Goal: Task Accomplishment & Management: Complete application form

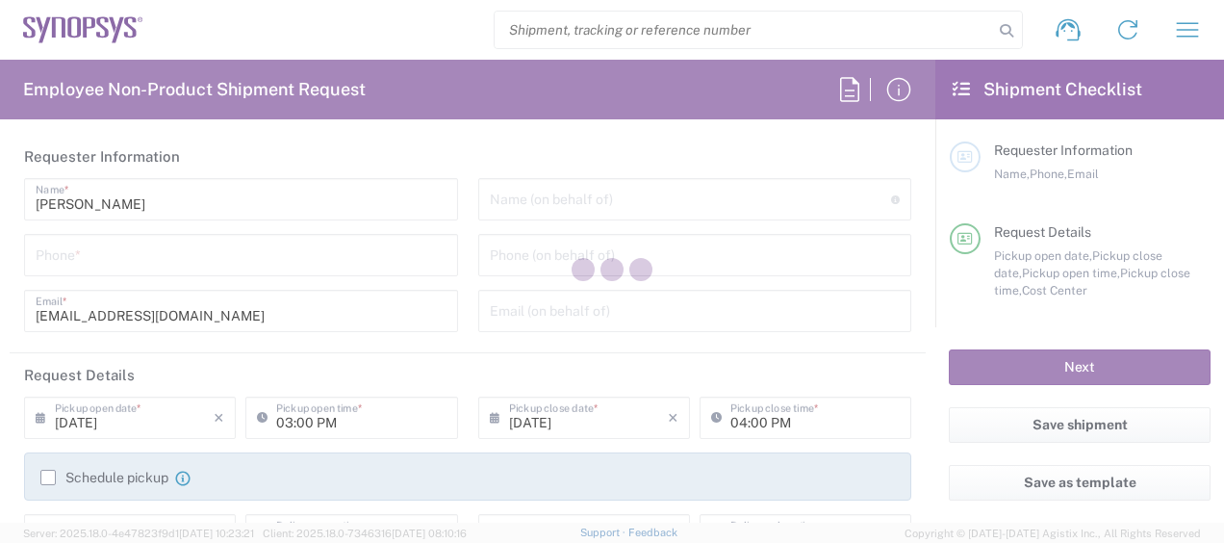
type input "[GEOGRAPHIC_DATA] US26"
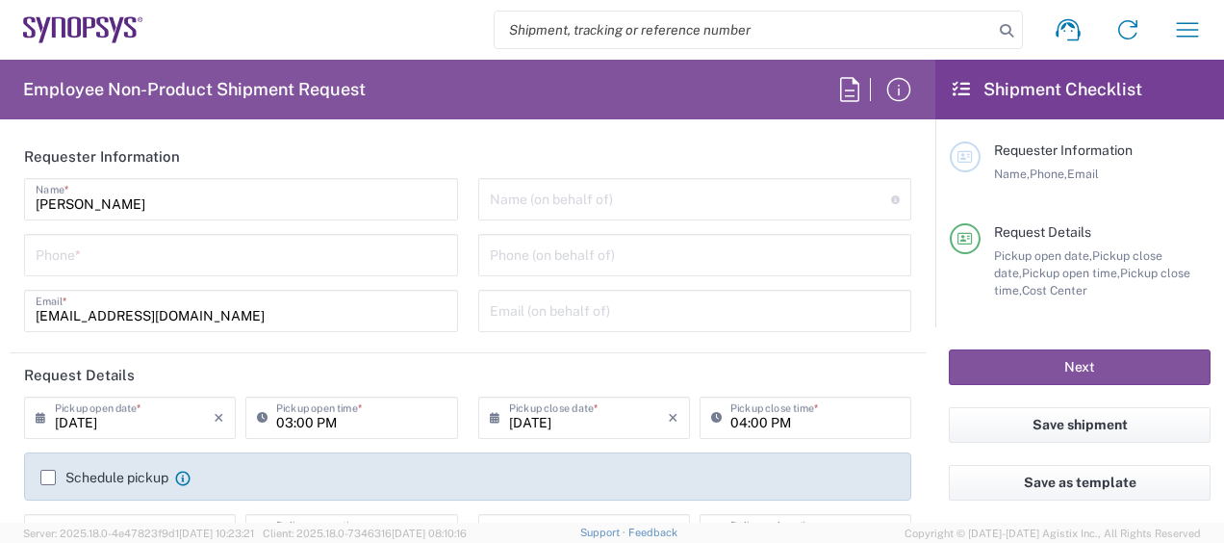
click at [159, 249] on input "tel" at bounding box center [241, 254] width 411 height 34
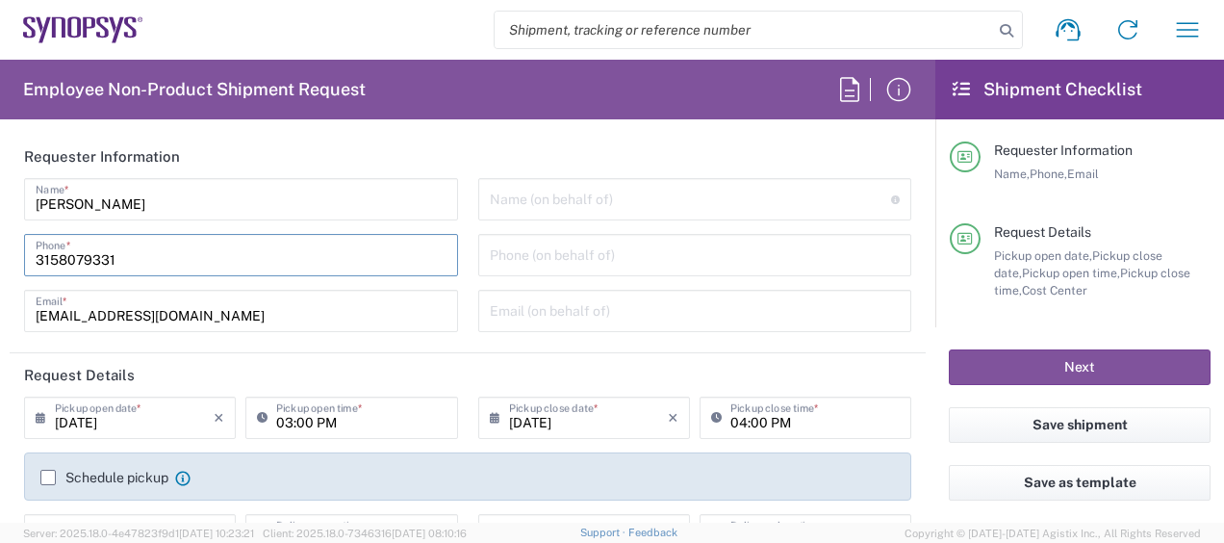
type input "3158079331"
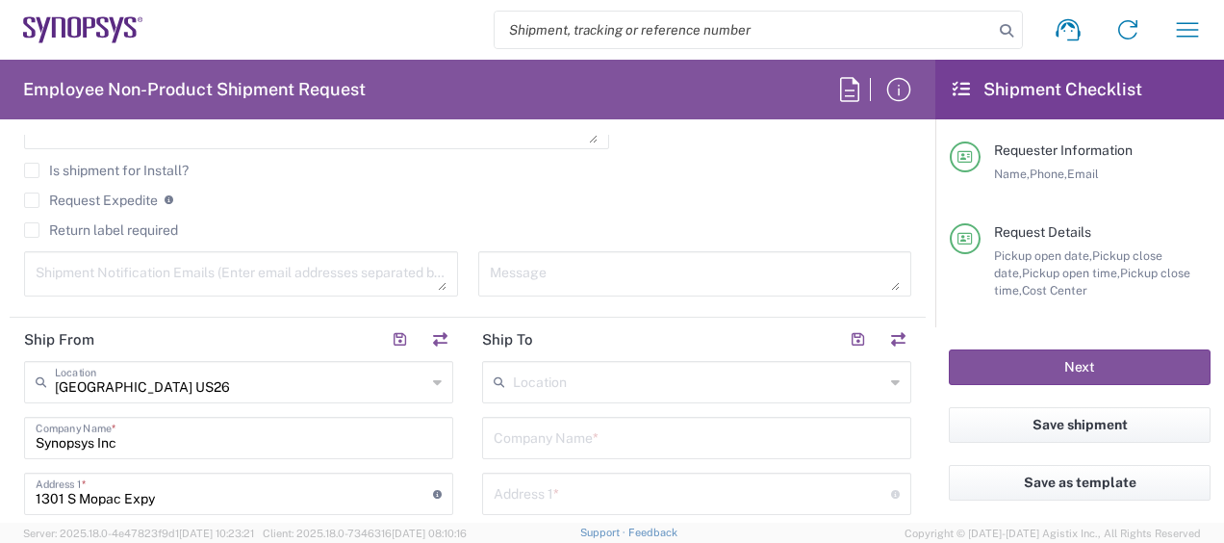
scroll to position [770, 0]
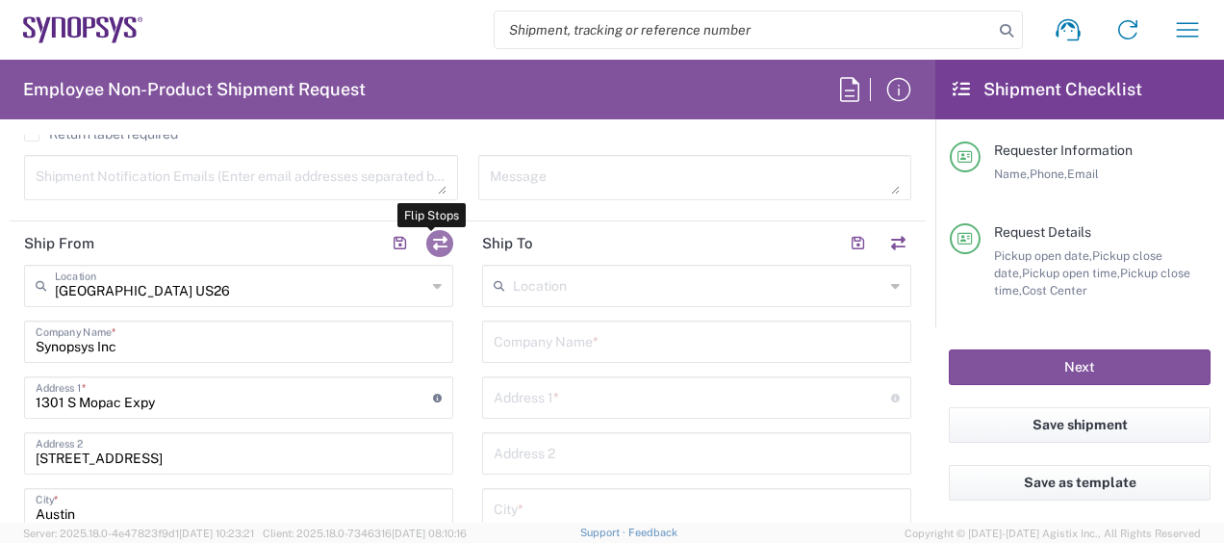
click at [441, 244] on button "button" at bounding box center [439, 243] width 27 height 27
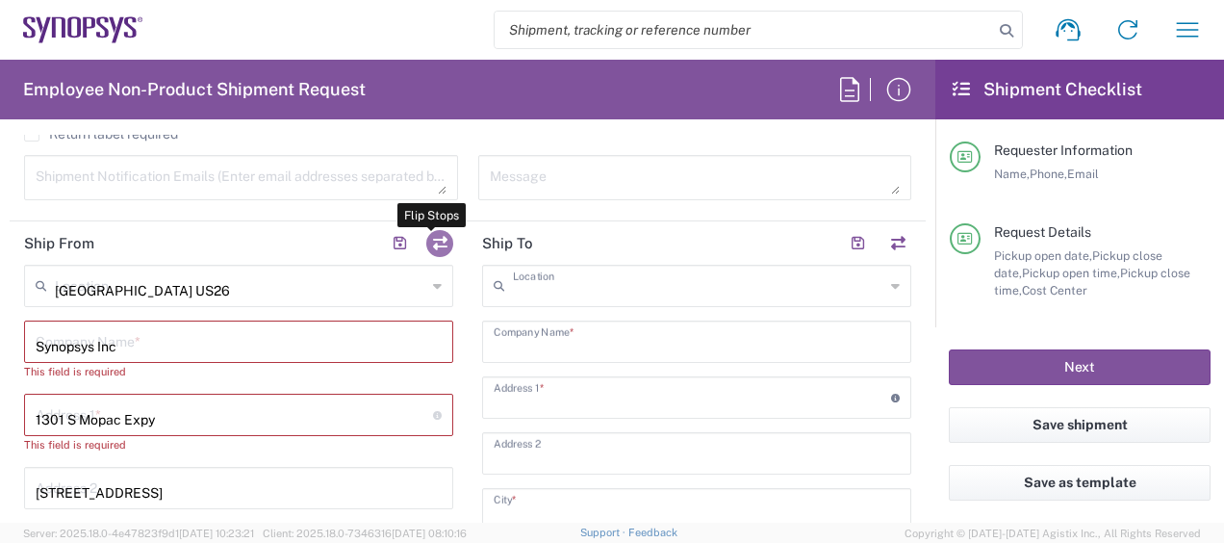
type input "[GEOGRAPHIC_DATA] US26"
type input "Synopsys Inc"
type input "1301 S Mopac Expy"
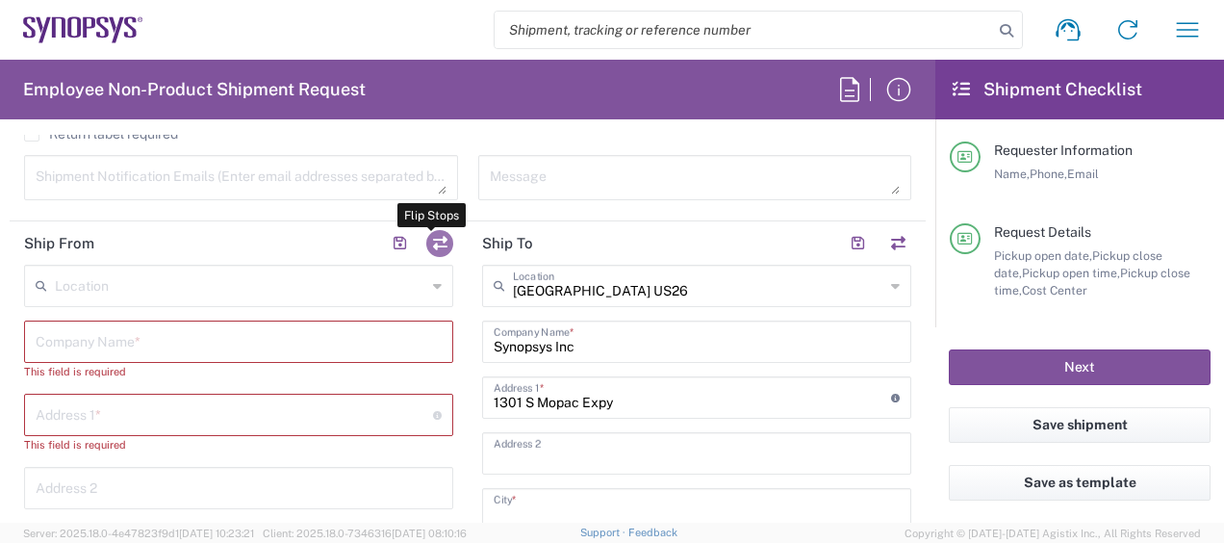
type input "[STREET_ADDRESS]"
type input "Austin"
type input "[US_STATE]"
type input "78746"
type input "[PERSON_NAME]"
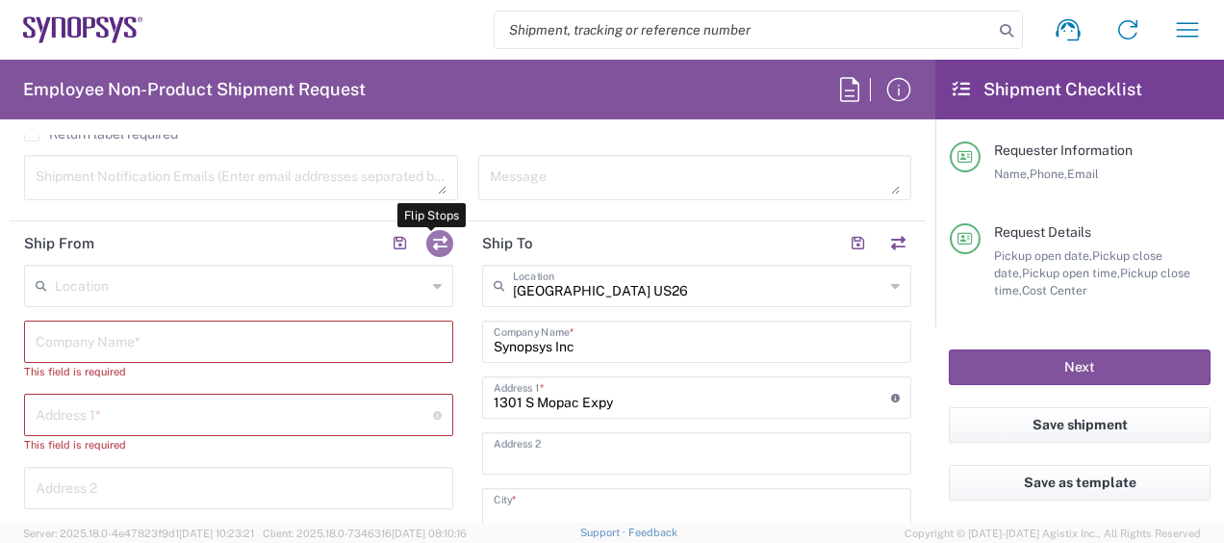
type input "[EMAIL_ADDRESS][DOMAIN_NAME]"
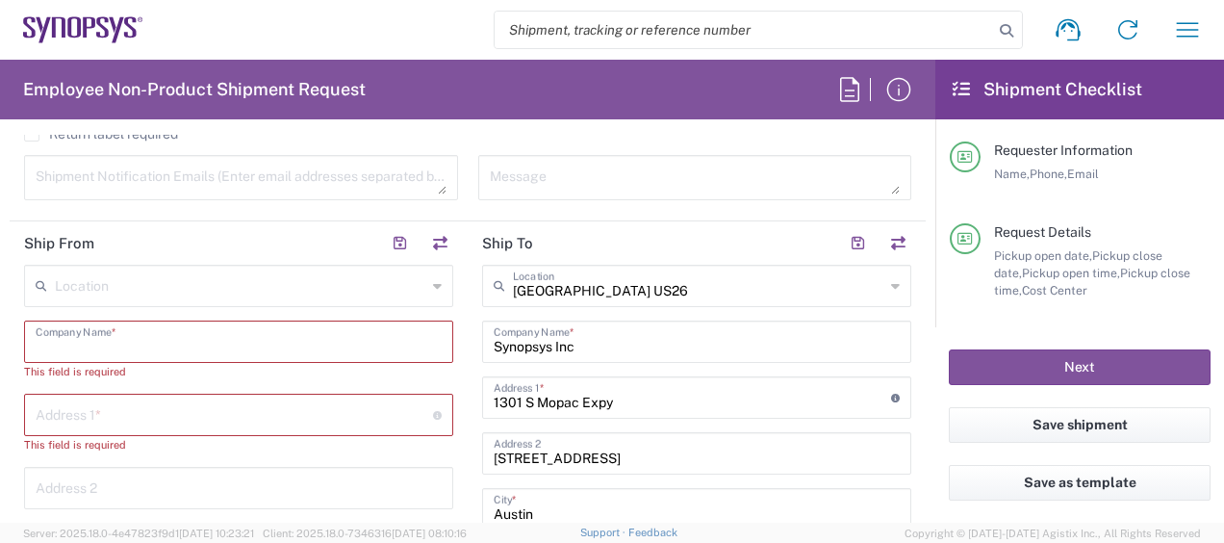
click at [150, 341] on input "text" at bounding box center [239, 340] width 406 height 34
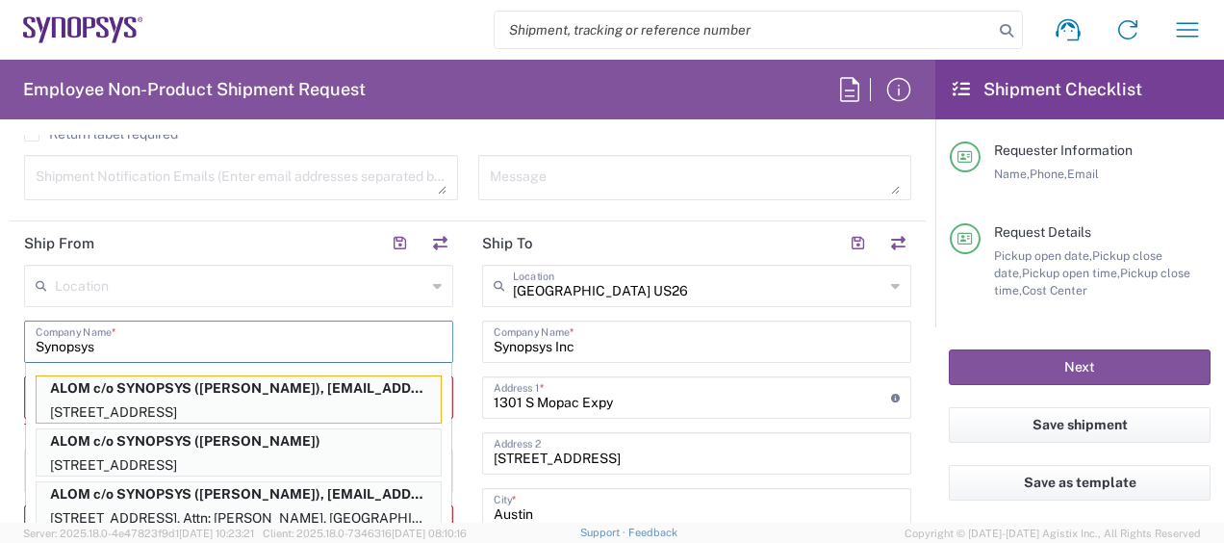
type input "Synopsys"
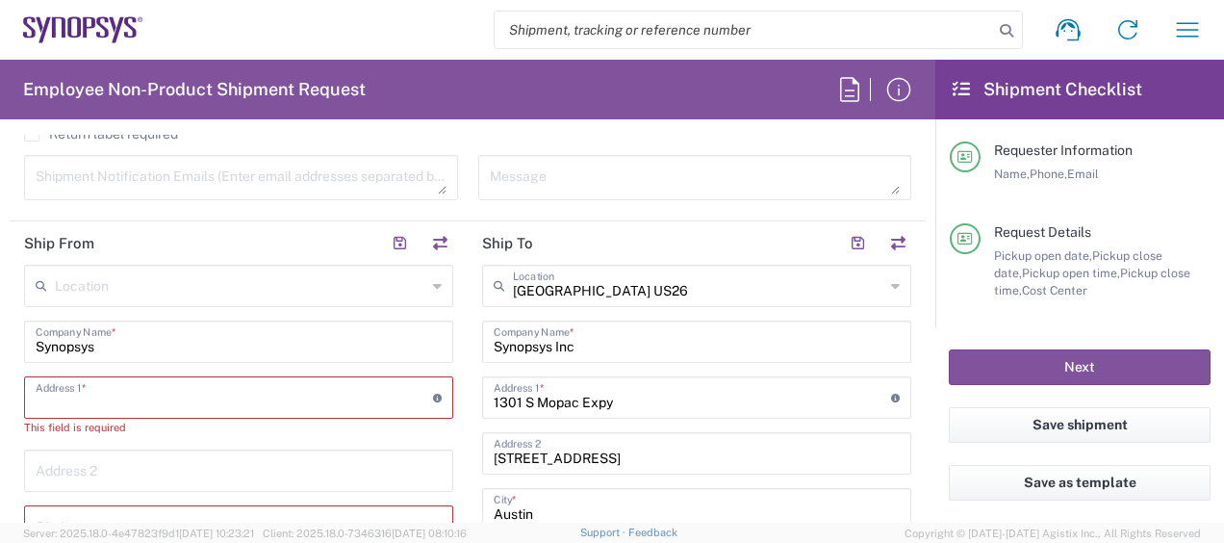
paste input "[STREET_ADDRESS][PERSON_NAME]"
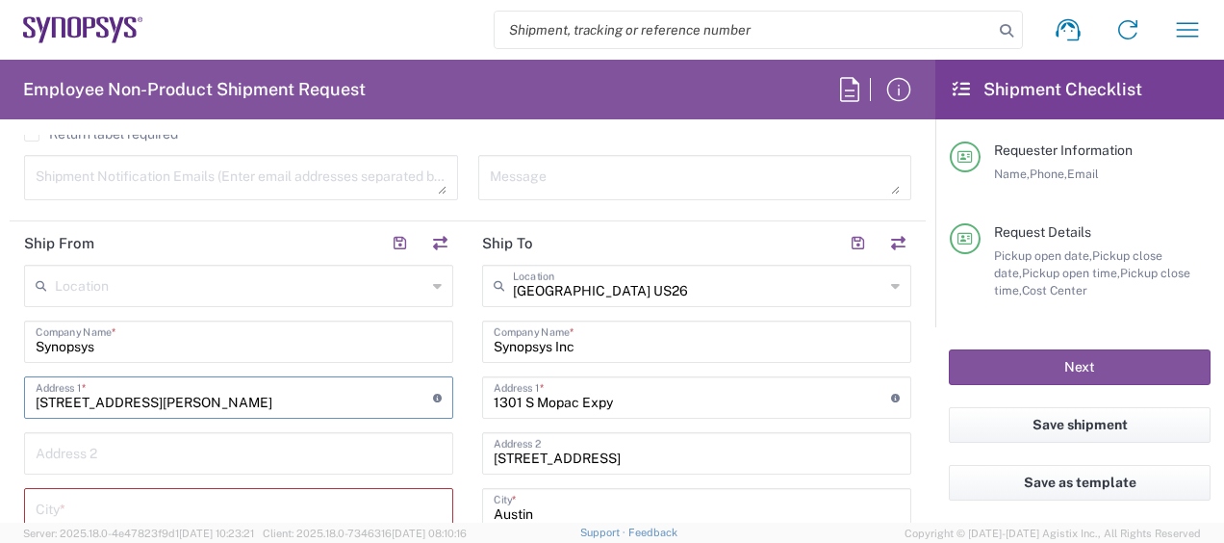
type input "[STREET_ADDRESS][PERSON_NAME]"
click at [216, 449] on input "text" at bounding box center [239, 452] width 406 height 34
paste input "APT 2423"
type input "APT 2423"
click at [139, 498] on input "text" at bounding box center [239, 508] width 406 height 34
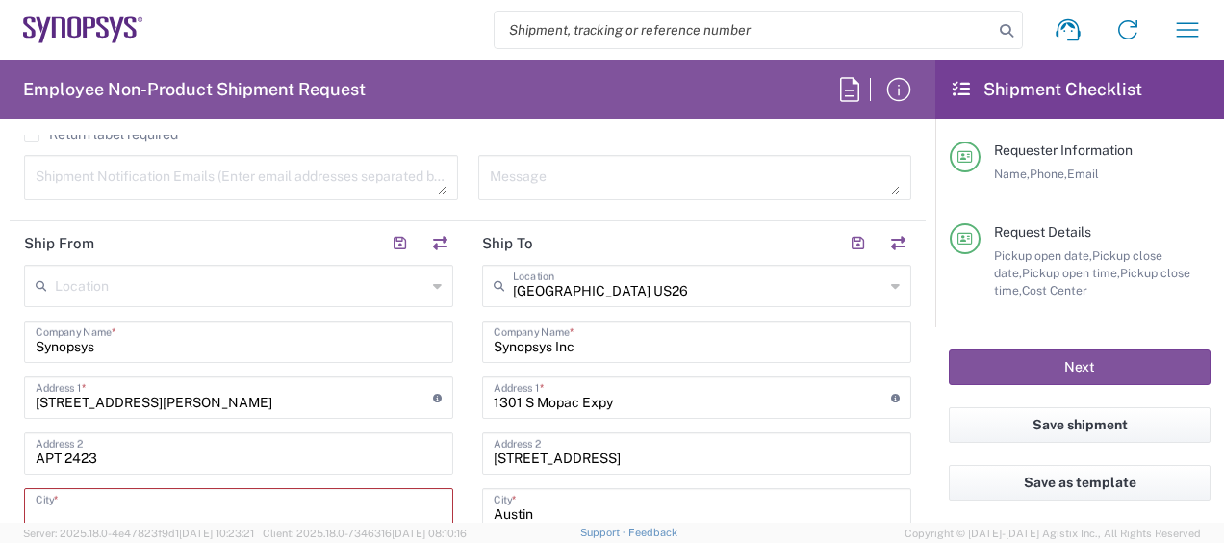
paste input "[PERSON_NAME]"
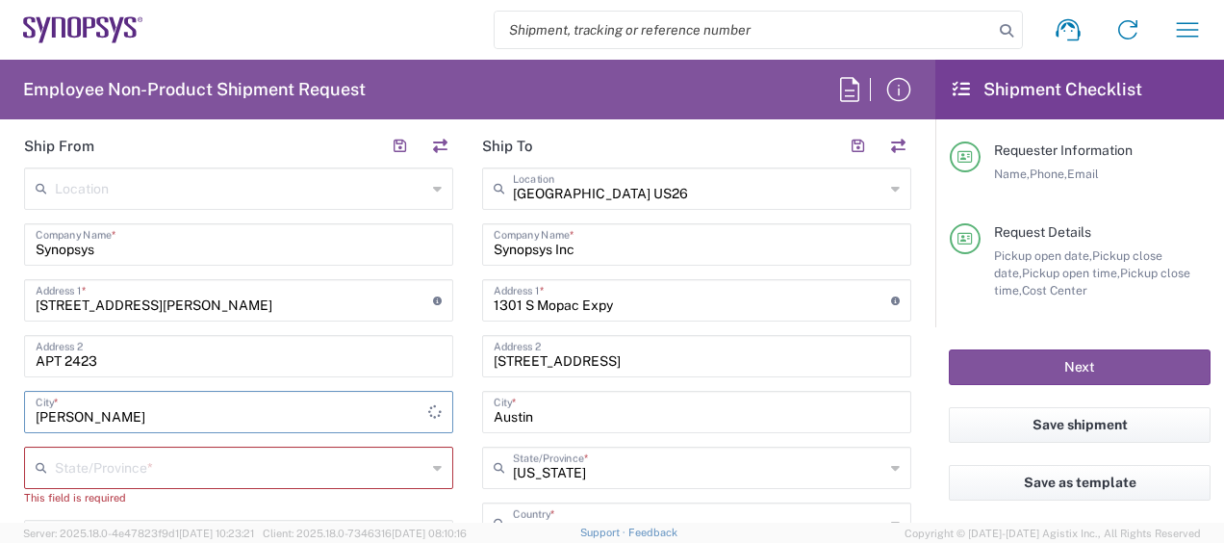
scroll to position [962, 0]
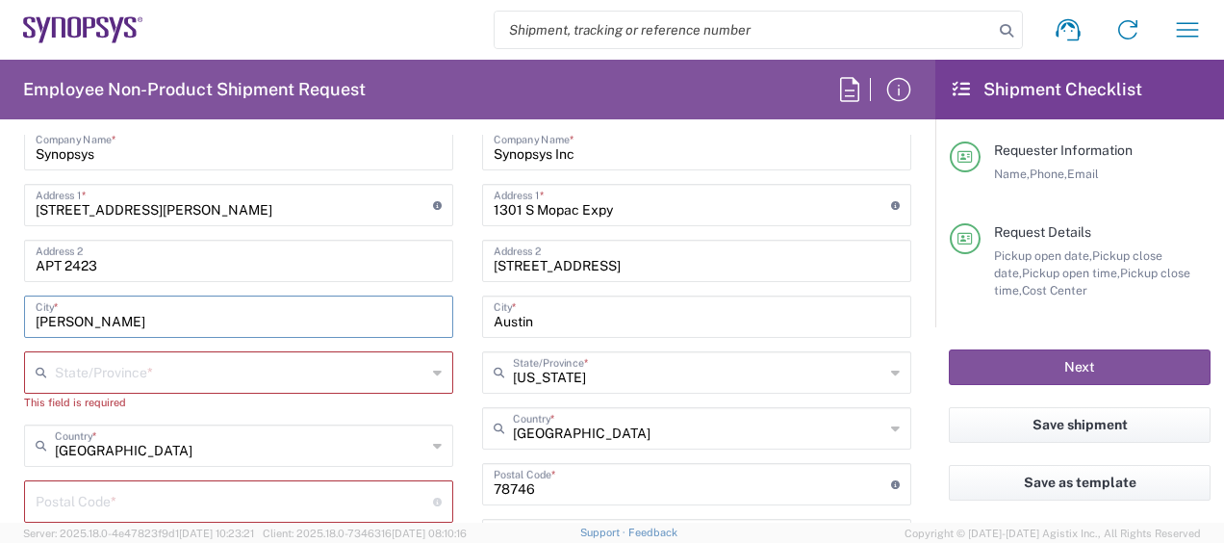
type input "[PERSON_NAME]"
click at [201, 371] on input "text" at bounding box center [241, 371] width 372 height 34
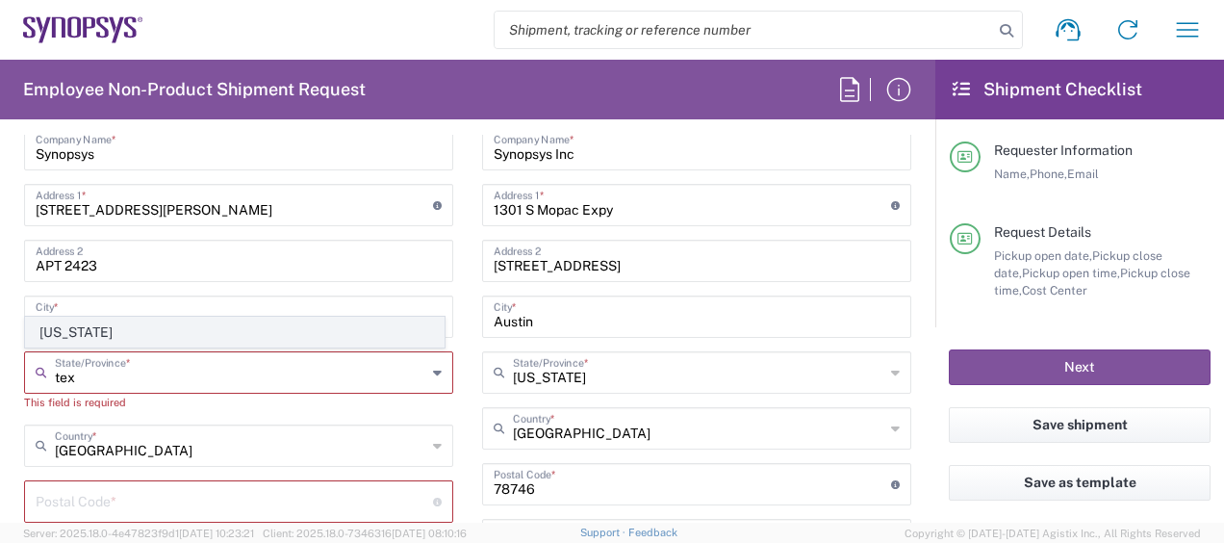
click at [73, 337] on span "[US_STATE]" at bounding box center [235, 333] width 418 height 30
type input "[US_STATE]"
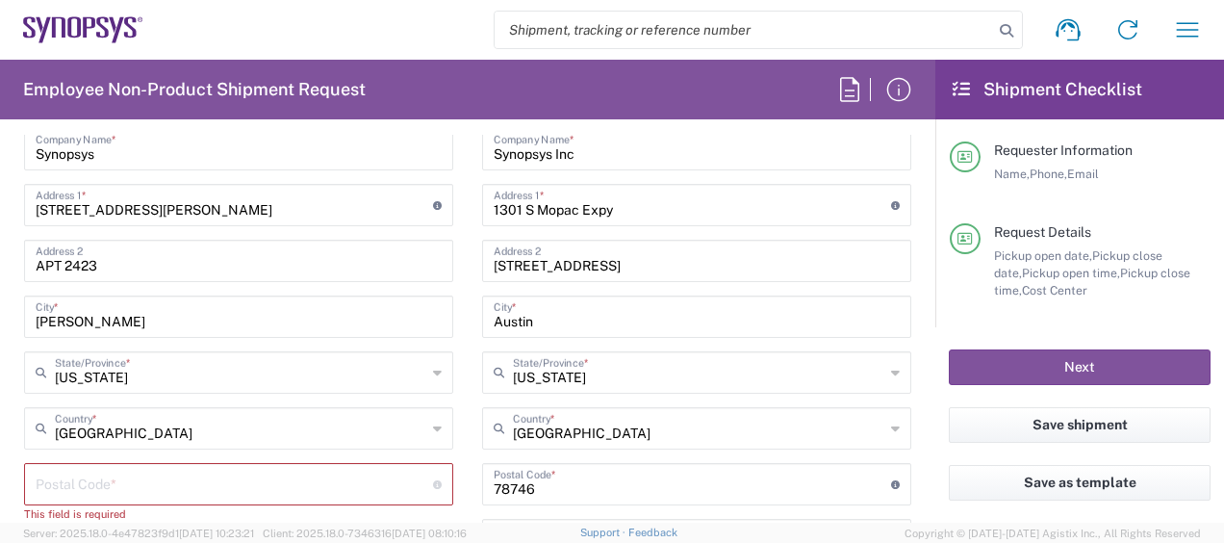
click at [95, 483] on input "undefined" at bounding box center [235, 483] width 398 height 34
paste input "75080"
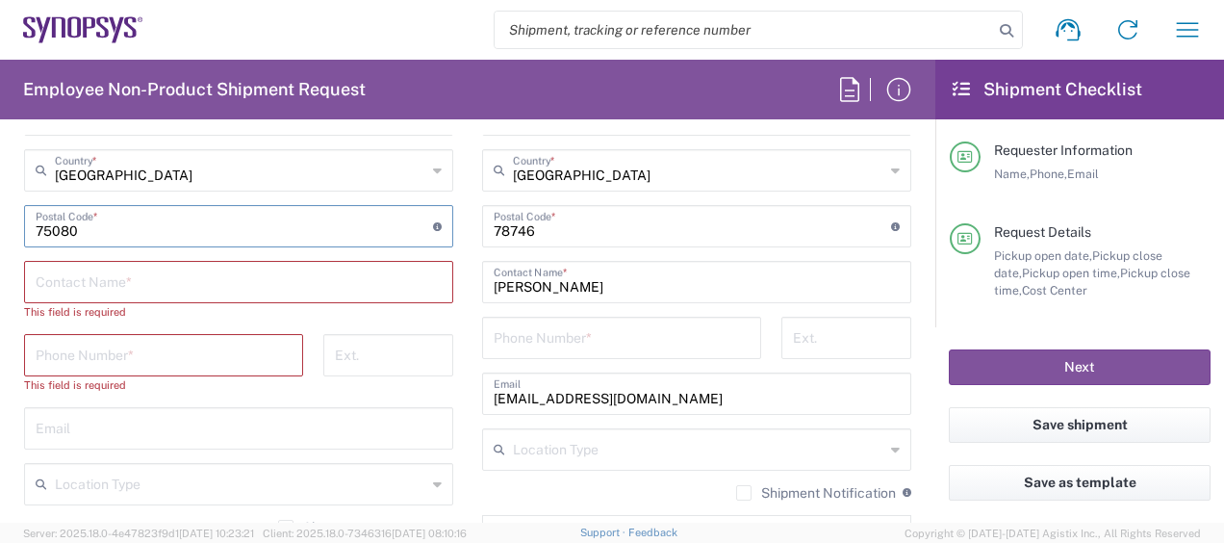
scroll to position [1251, 0]
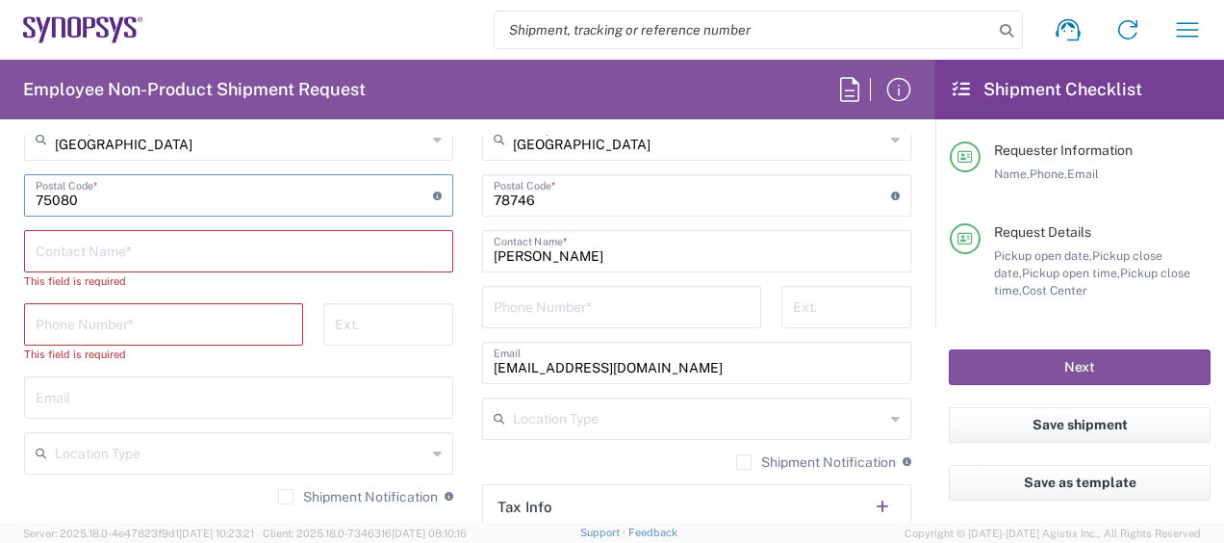
type input "75080"
click at [128, 256] on input "text" at bounding box center [239, 250] width 406 height 34
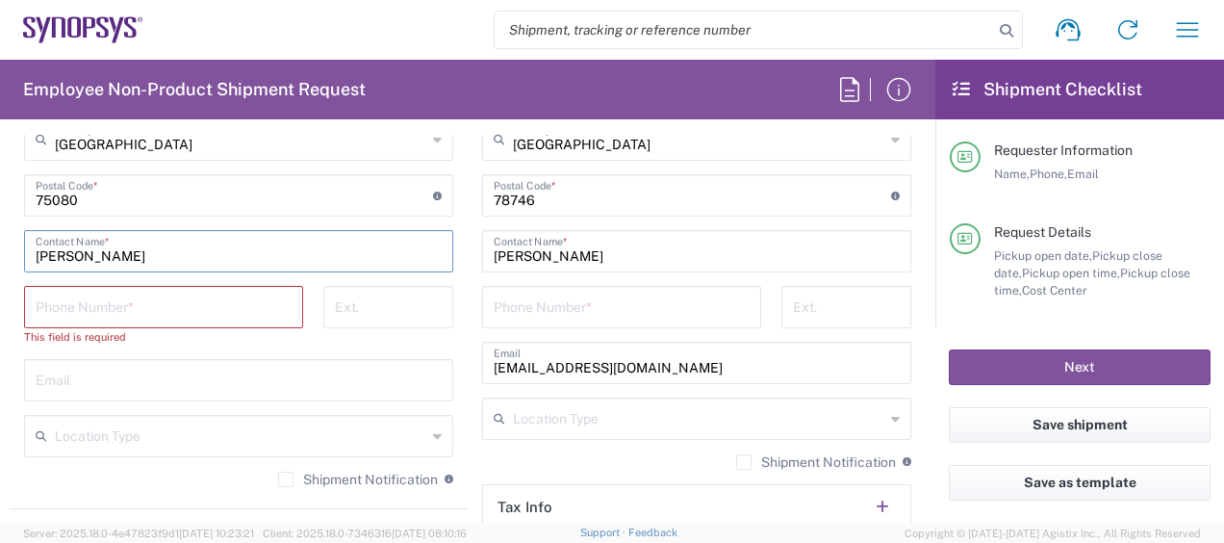
type input "[PERSON_NAME]"
click at [145, 306] on input "tel" at bounding box center [164, 306] width 256 height 34
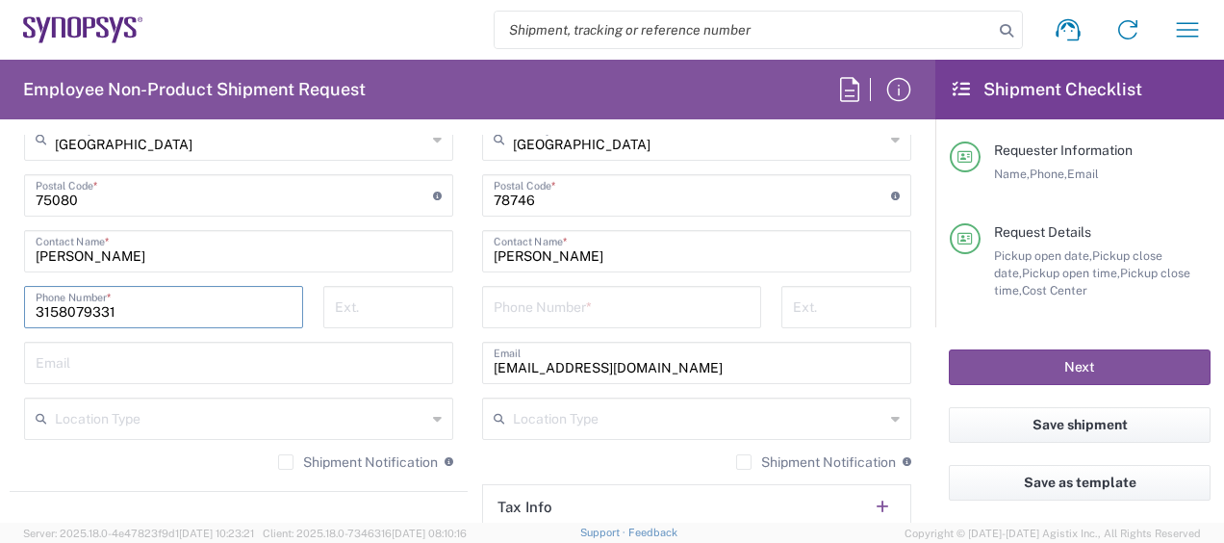
type input "3158079331"
click at [545, 312] on input "tel" at bounding box center [622, 306] width 256 height 34
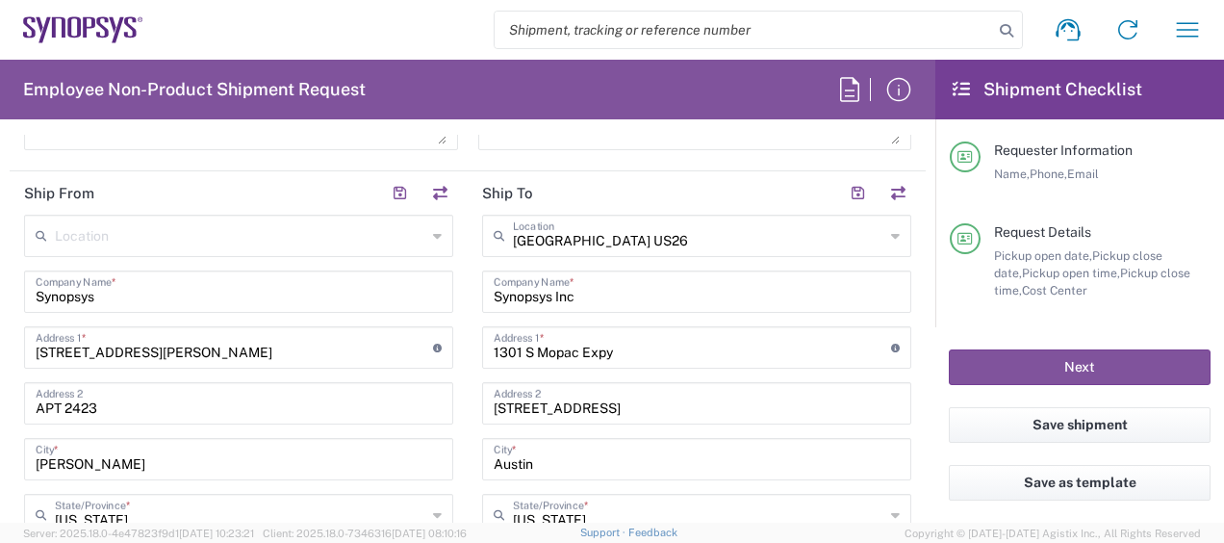
scroll to position [1059, 0]
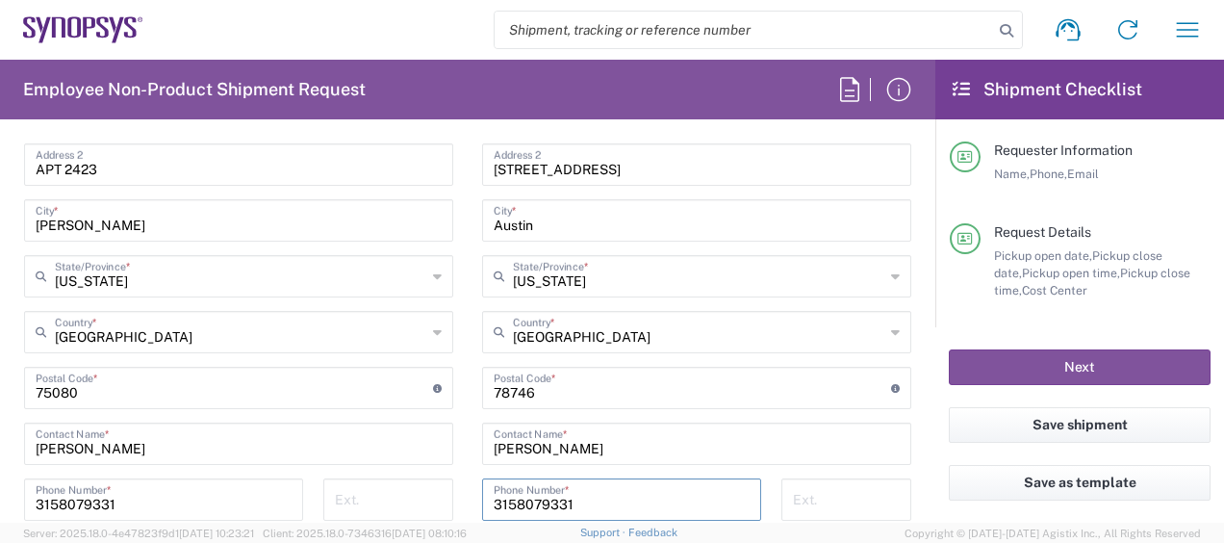
type input "3158079331"
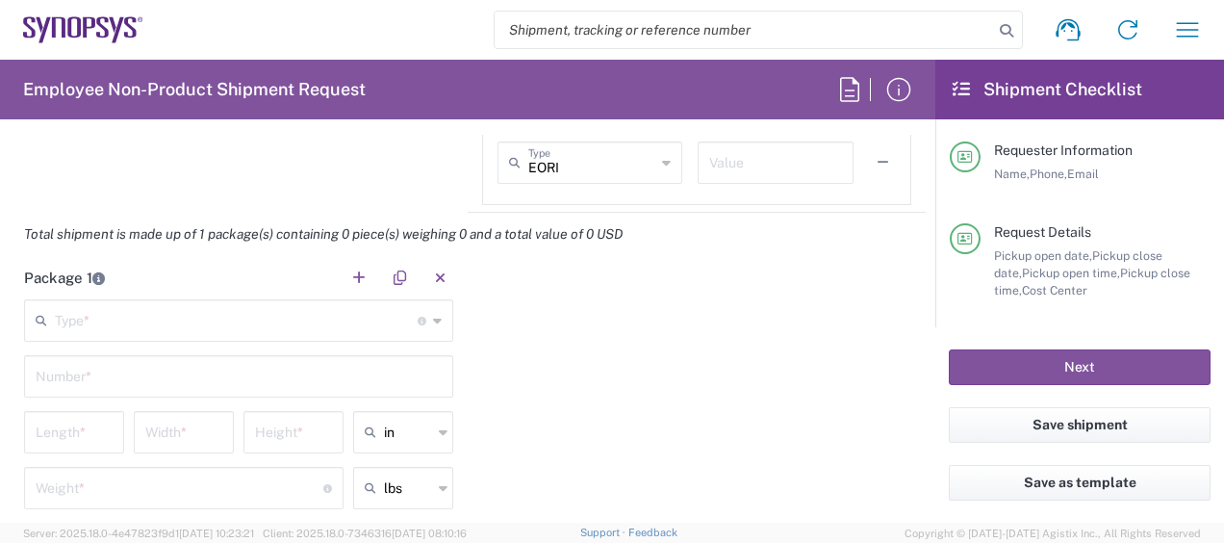
scroll to position [1636, 0]
click at [128, 321] on input "text" at bounding box center [236, 321] width 363 height 34
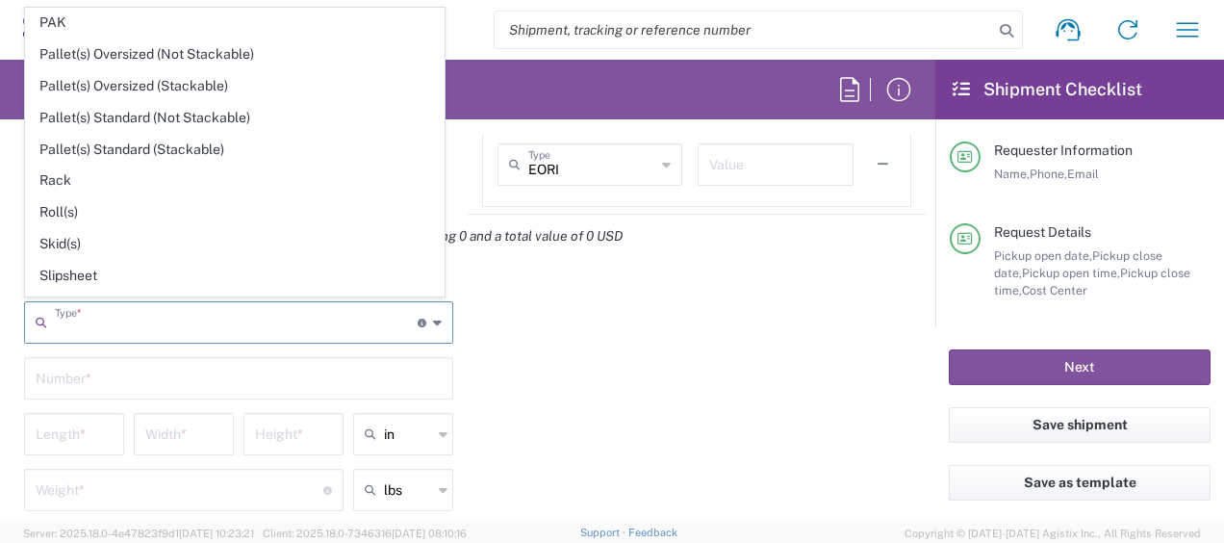
scroll to position [886, 0]
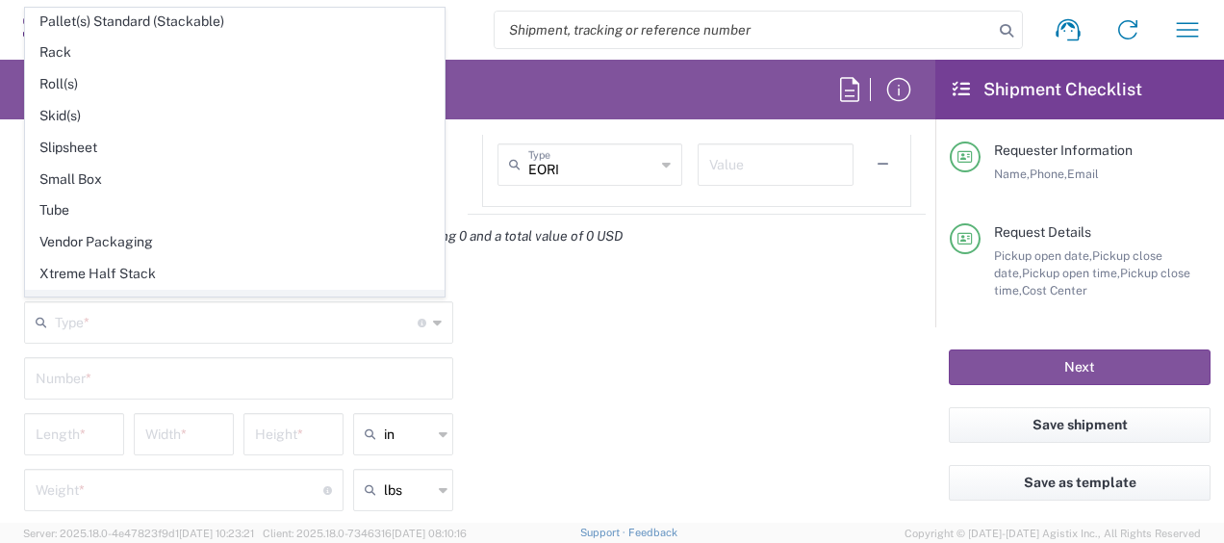
click at [137, 291] on span "Your Packaging" at bounding box center [235, 306] width 418 height 30
type input "Your Packaging"
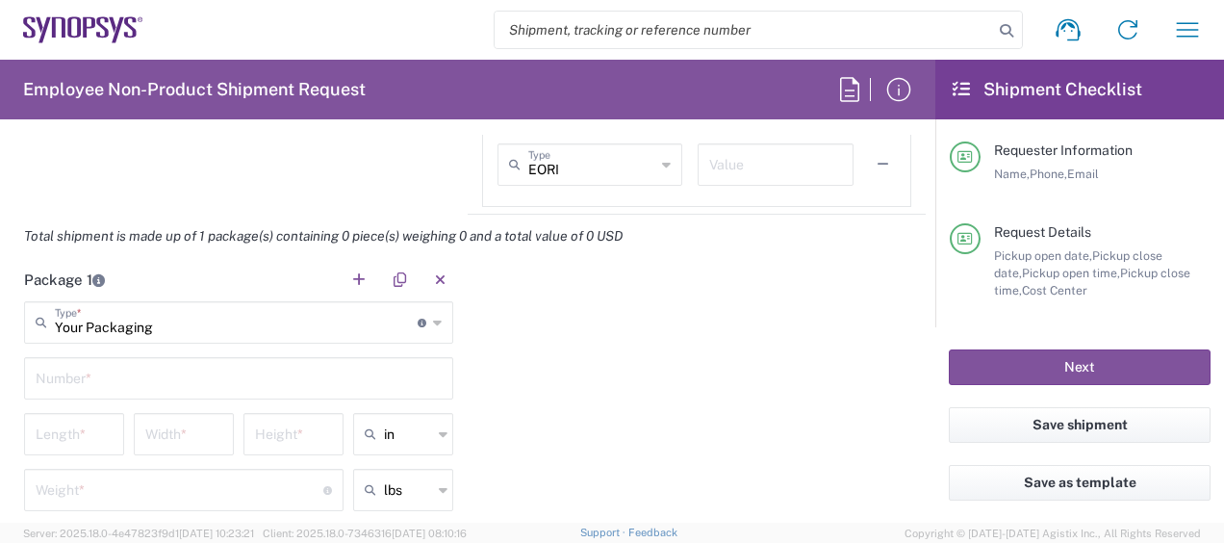
click at [292, 349] on main "Your Packaging Type * Material used to package goods Bale(s) Basket(s) Bolt(s) …" at bounding box center [239, 455] width 458 height 309
click at [277, 372] on input "text" at bounding box center [239, 377] width 406 height 34
type input "1"
click at [79, 441] on input "number" at bounding box center [74, 433] width 77 height 34
type input "16"
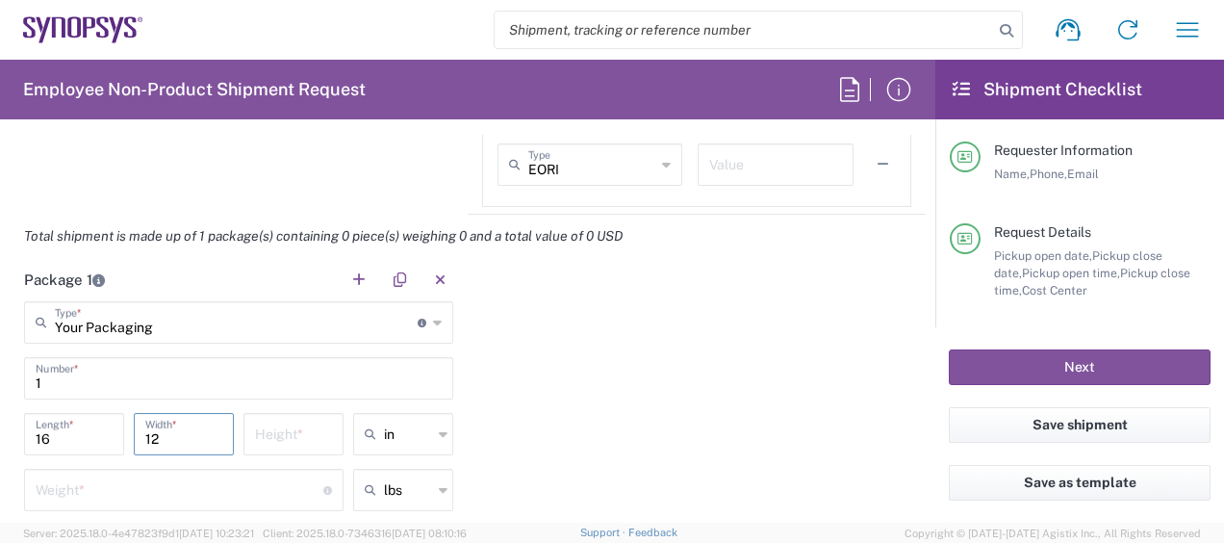
type input "12"
type input "3"
click at [121, 479] on input "number" at bounding box center [180, 489] width 288 height 34
type input "in"
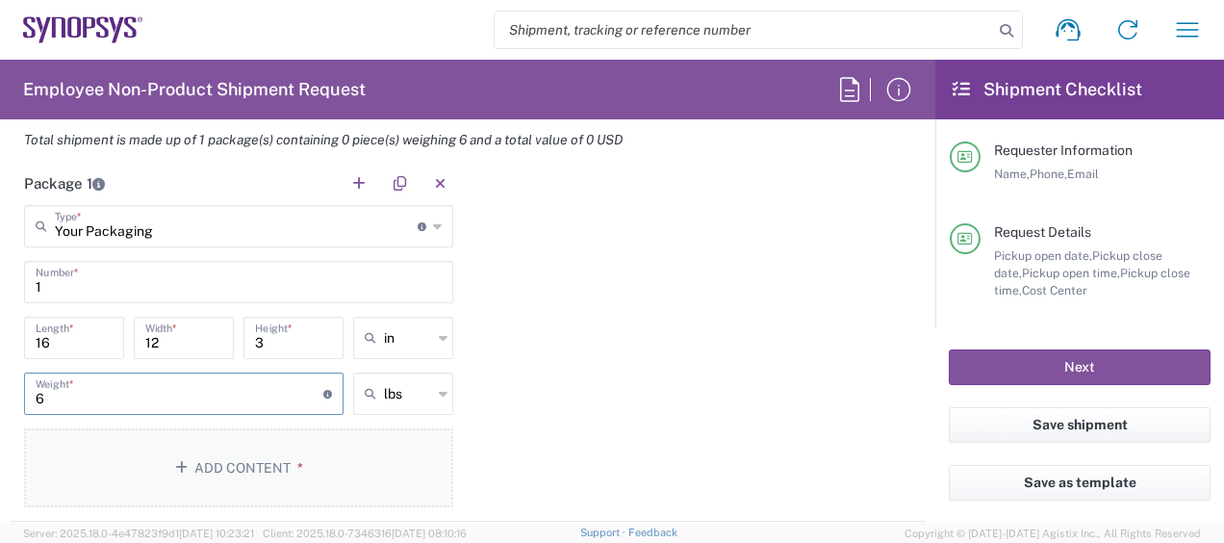
scroll to position [1829, 0]
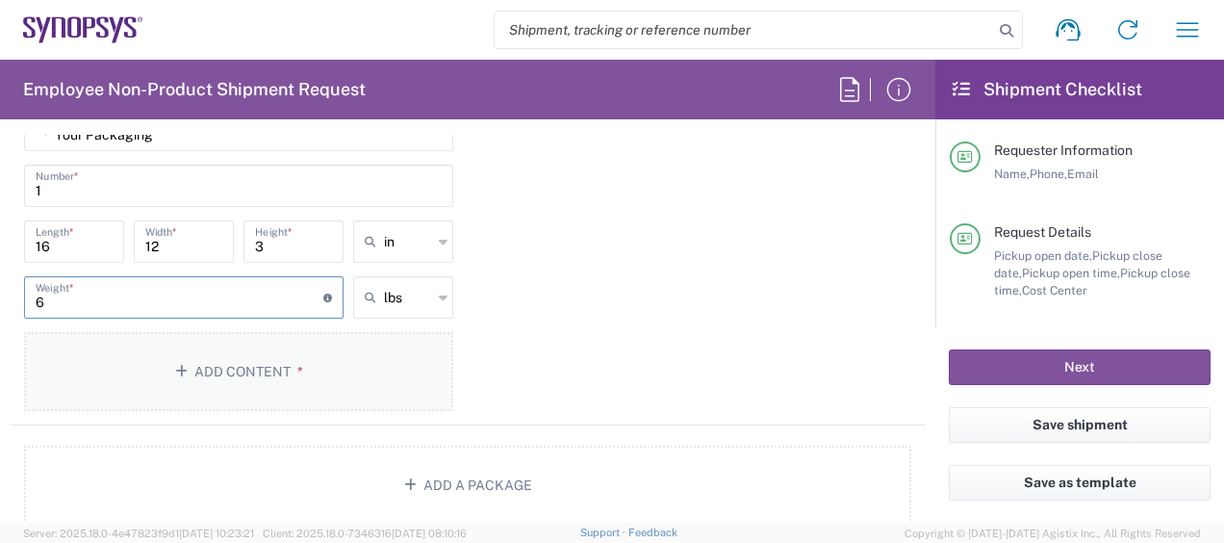
type input "6"
click at [168, 350] on button "Add Content *" at bounding box center [238, 371] width 429 height 79
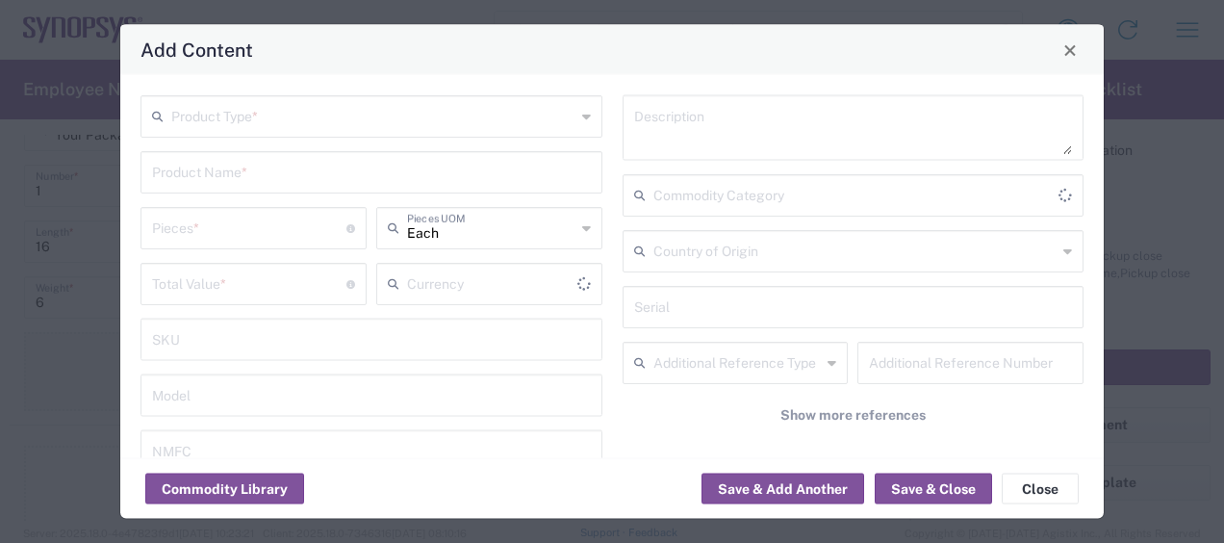
type input "US Dollar"
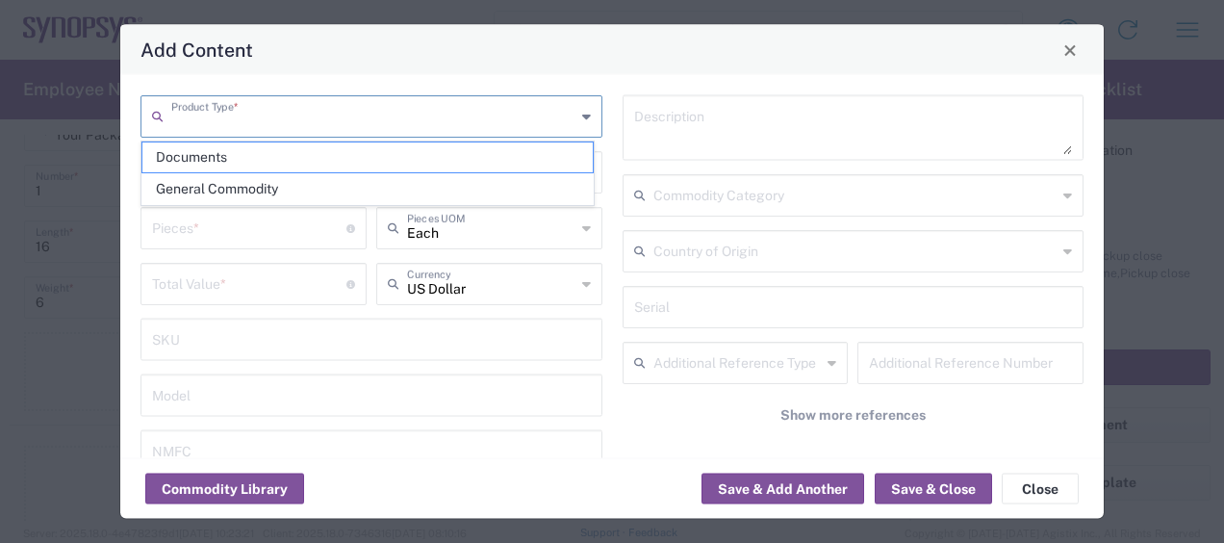
click at [510, 125] on input "text" at bounding box center [373, 115] width 404 height 34
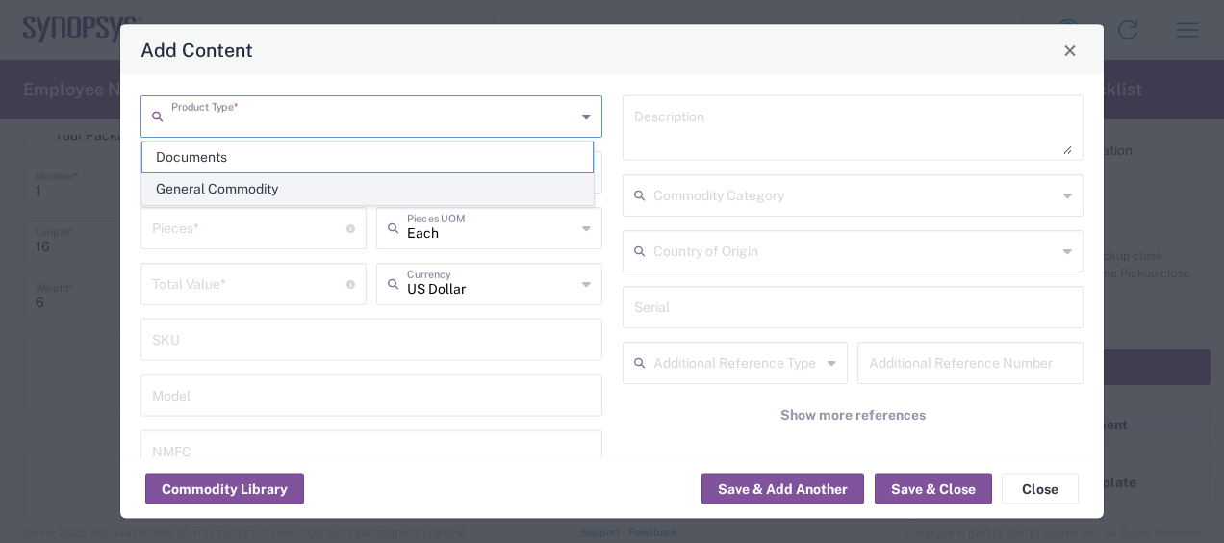
click at [278, 176] on span "General Commodity" at bounding box center [367, 189] width 450 height 30
type input "General Commodity"
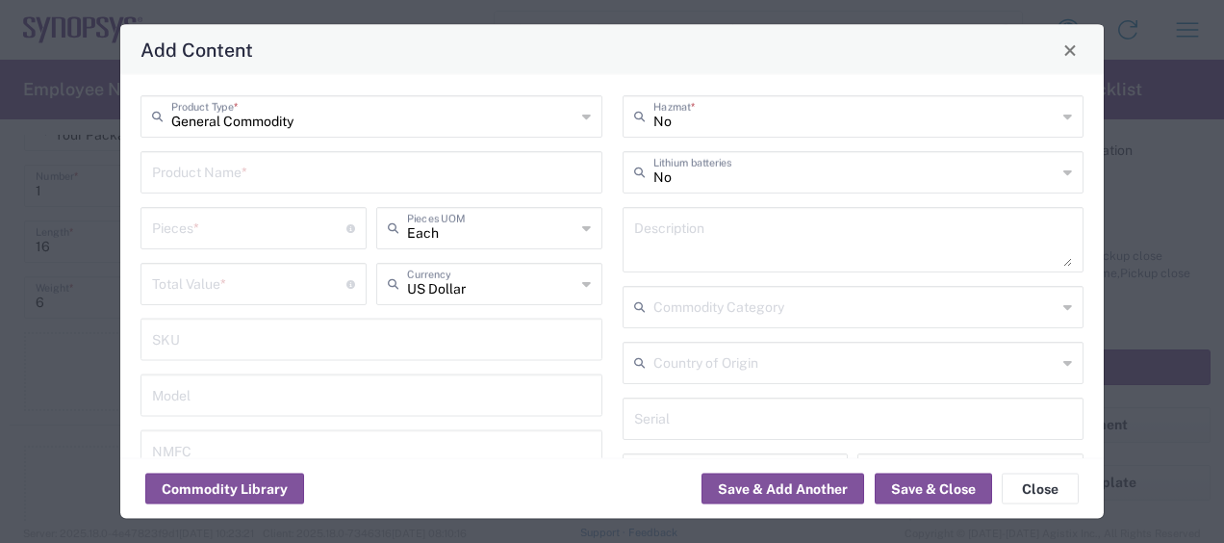
click at [254, 178] on input "text" at bounding box center [371, 171] width 439 height 34
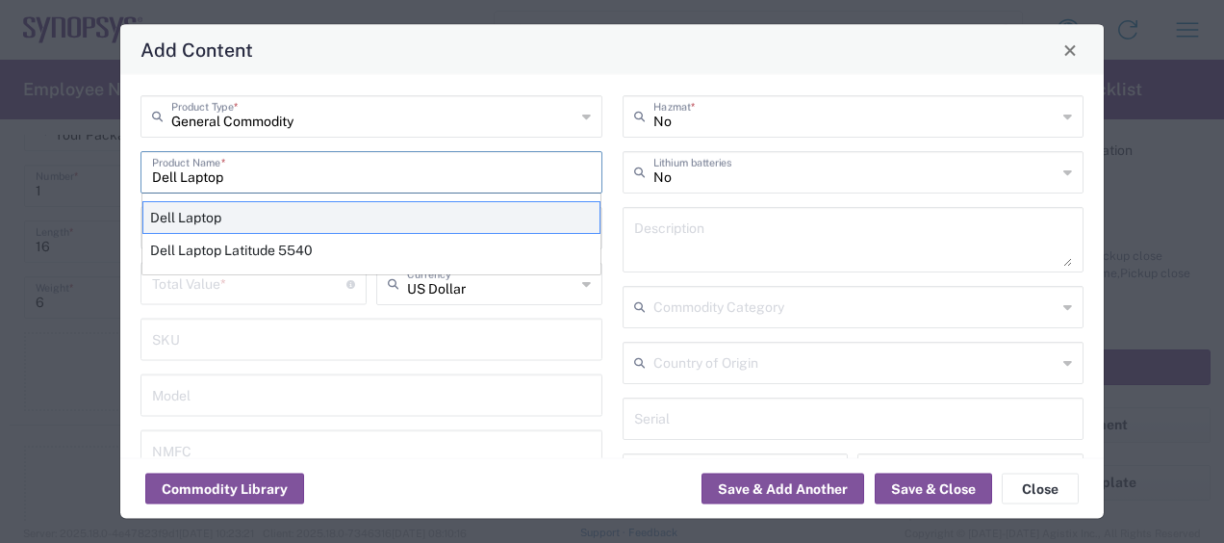
type input "Dell Laptop"
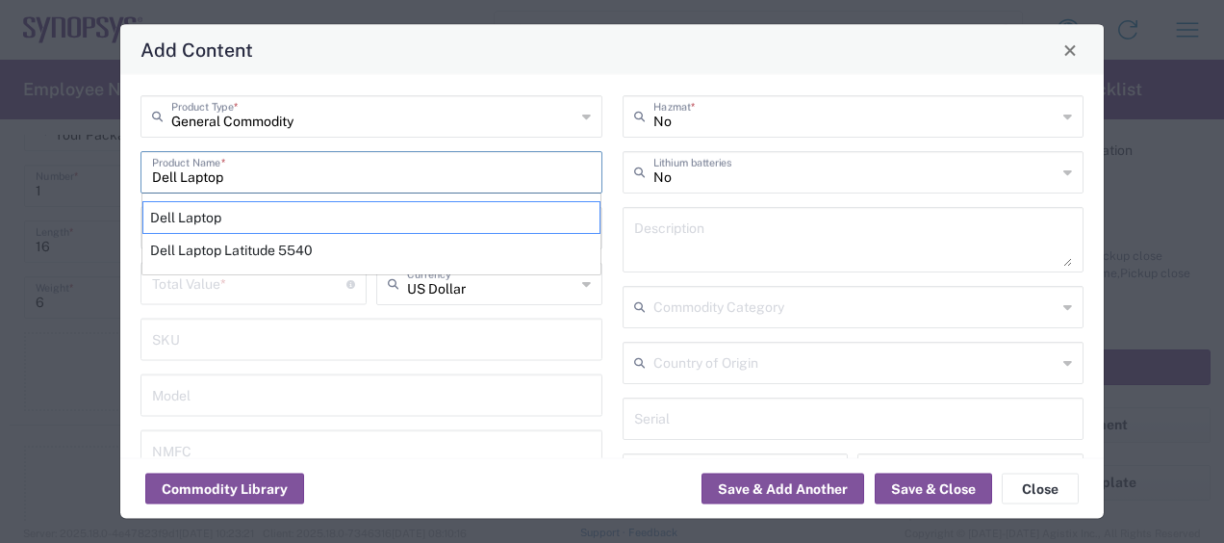
drag, startPoint x: 269, startPoint y: 209, endPoint x: 242, endPoint y: 213, distance: 28.2
click at [267, 210] on div "Dell Laptop" at bounding box center [371, 217] width 458 height 33
type textarea "Dell Laptop"
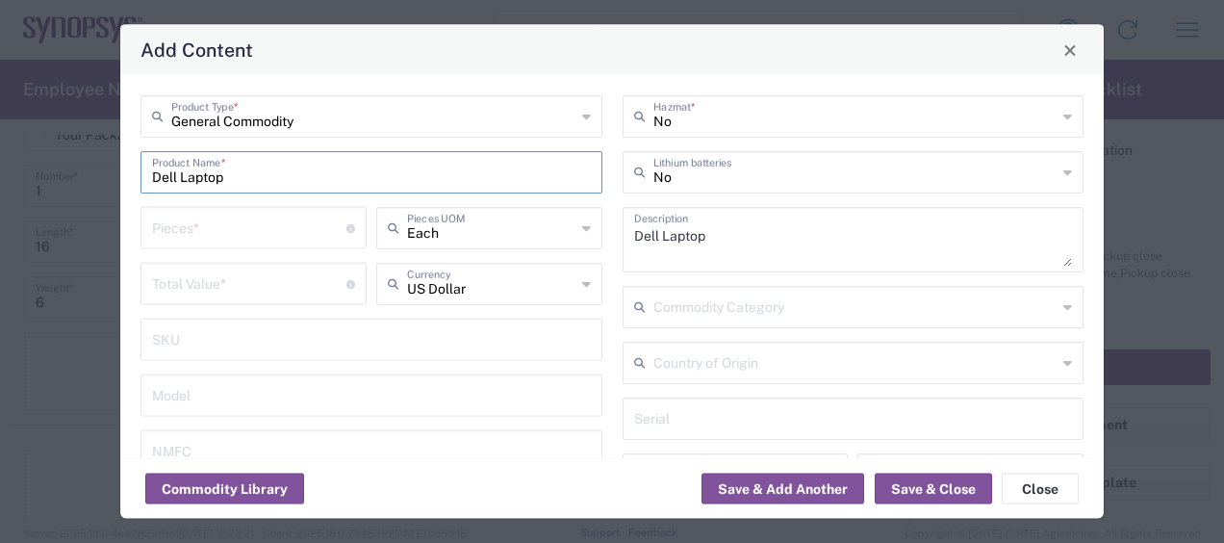
click at [186, 216] on input "number" at bounding box center [249, 227] width 194 height 34
type input "1"
click at [212, 282] on input "number" at bounding box center [249, 283] width 194 height 34
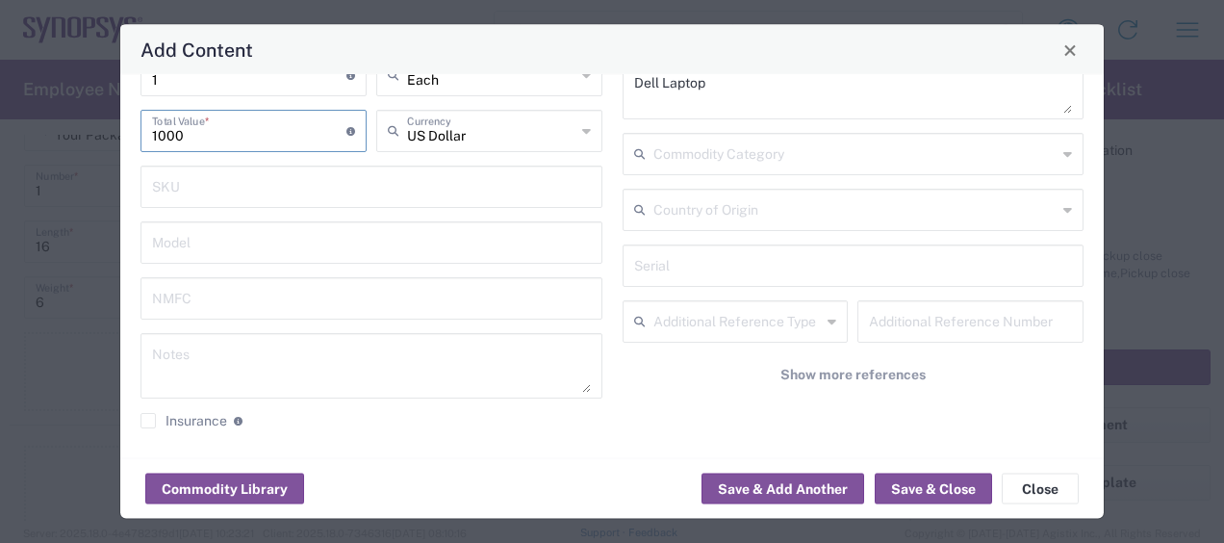
scroll to position [155, 0]
type input "1000"
click at [945, 484] on button "Save & Close" at bounding box center [933, 489] width 117 height 31
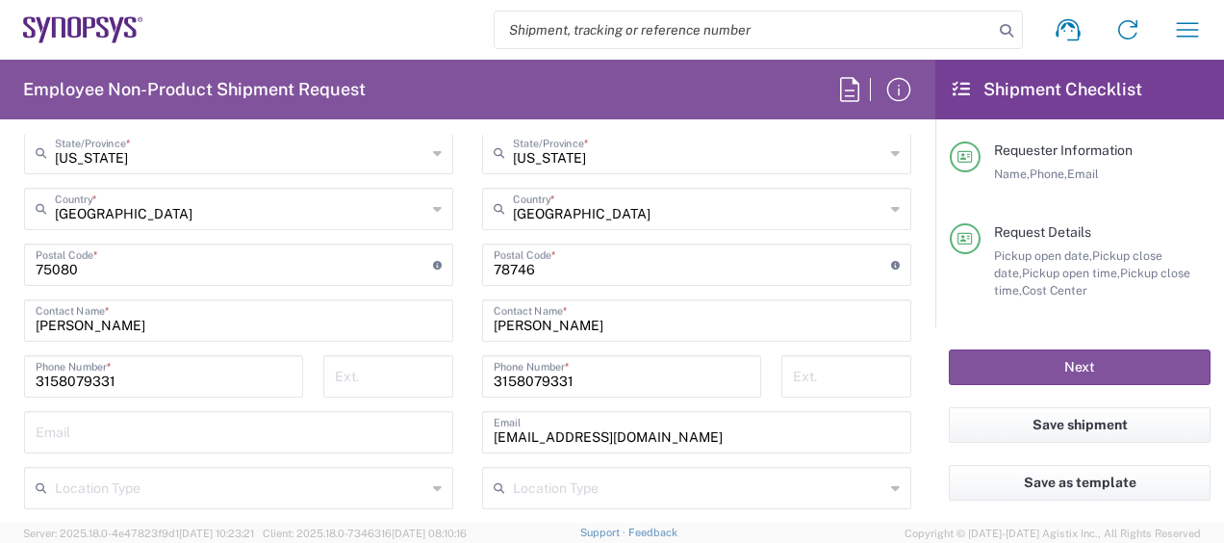
scroll to position [1251, 0]
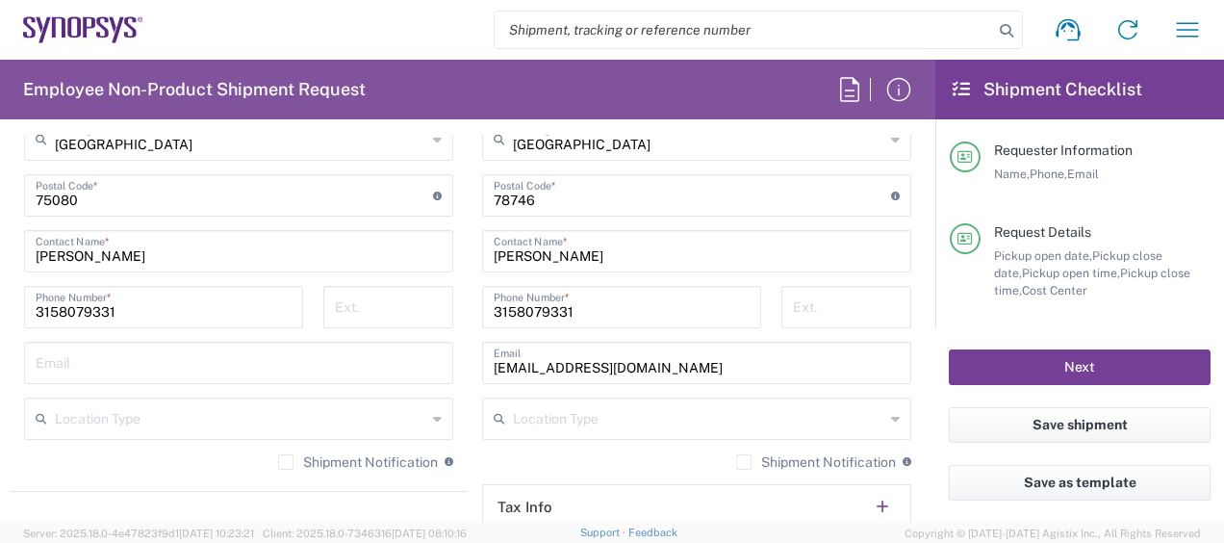
click at [1096, 366] on button "Next" at bounding box center [1080, 367] width 262 height 36
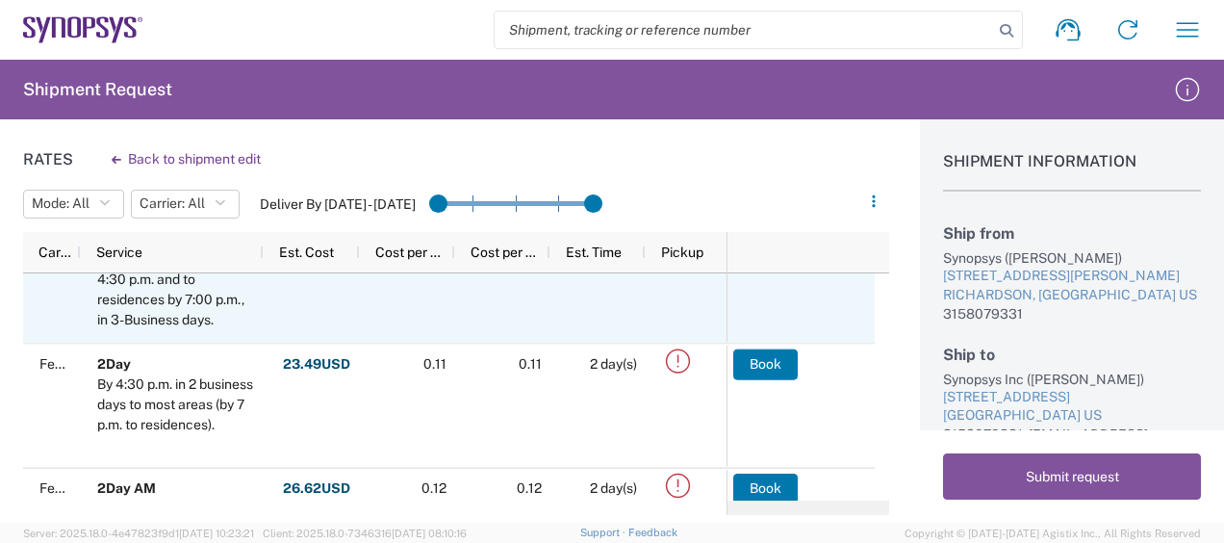
scroll to position [210, 0]
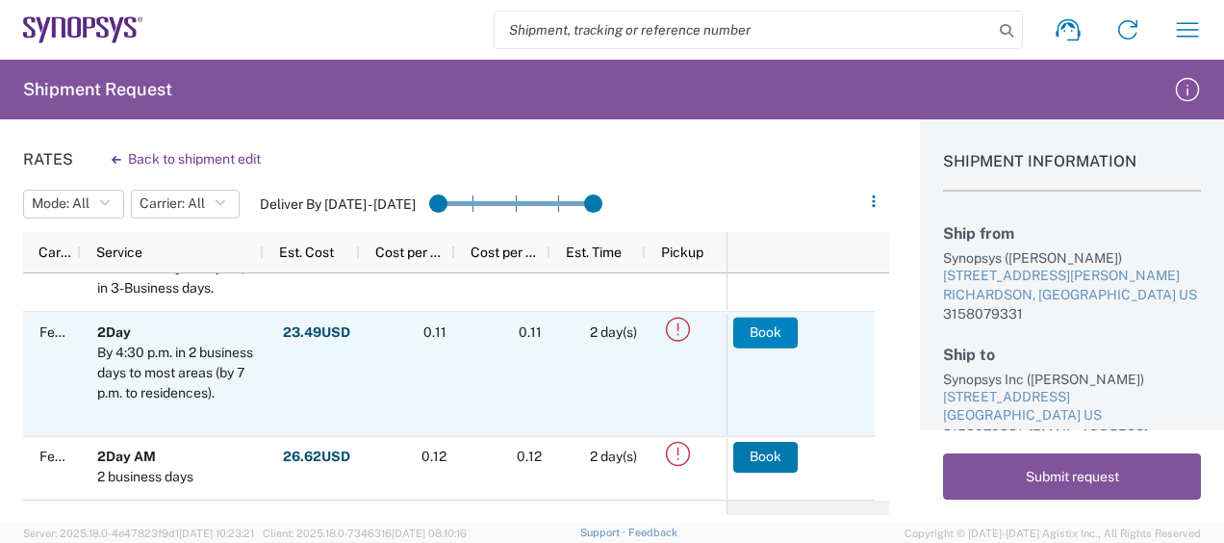
click at [755, 339] on button "Book" at bounding box center [765, 332] width 64 height 31
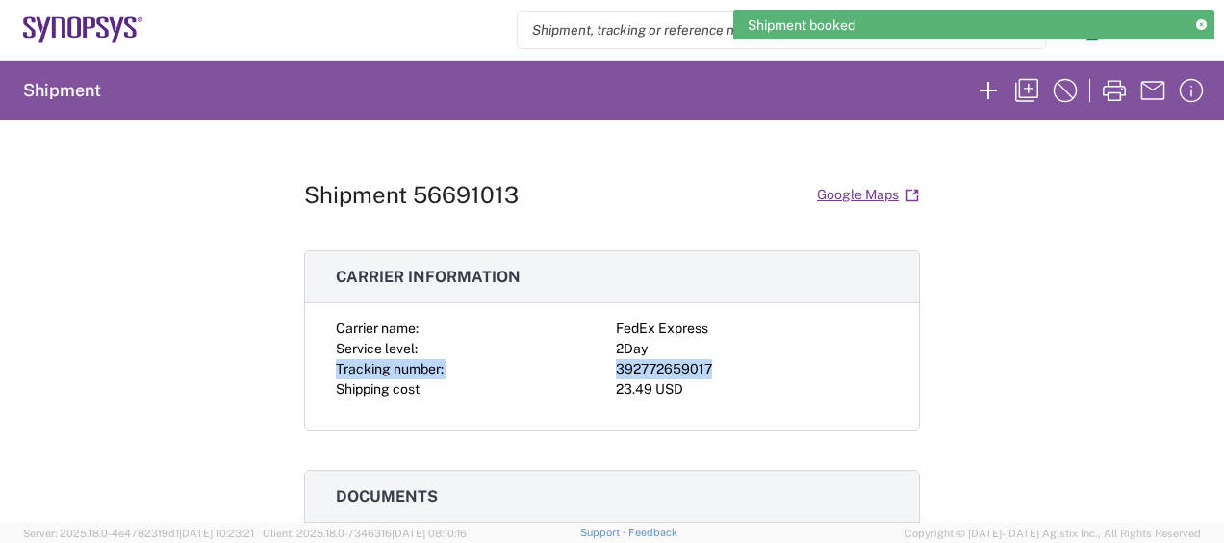
drag, startPoint x: 724, startPoint y: 353, endPoint x: 714, endPoint y: 358, distance: 10.8
click at [714, 358] on div "Carrier name: FedEx Express Service level: 2Day Tracking number: 392772659017 S…" at bounding box center [612, 359] width 552 height 81
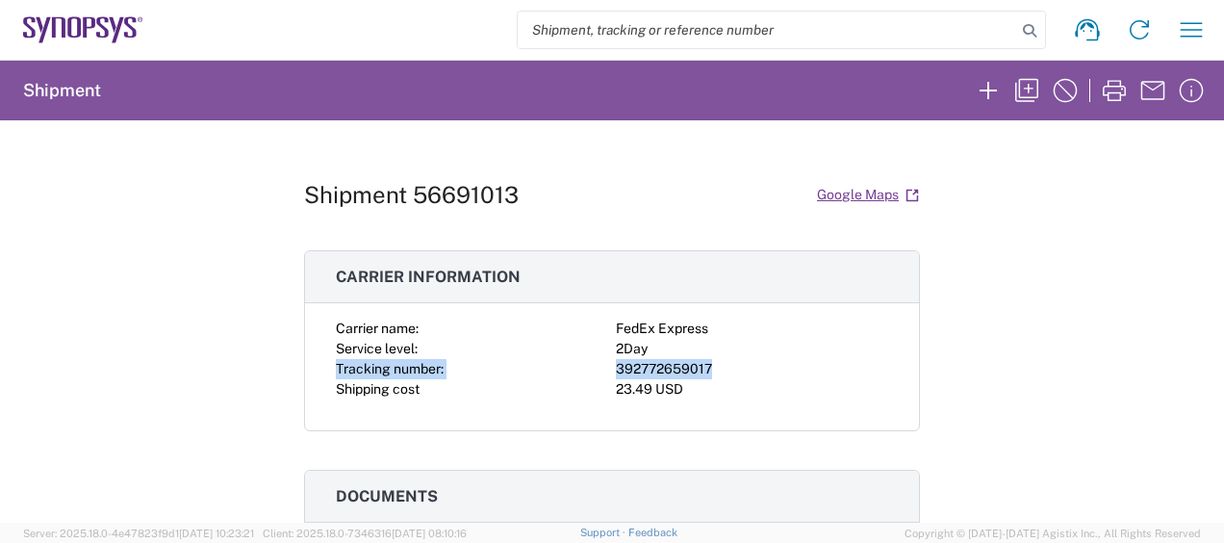
click at [730, 340] on div "2Day" at bounding box center [752, 349] width 272 height 20
click at [730, 364] on div "392772659017" at bounding box center [752, 369] width 272 height 20
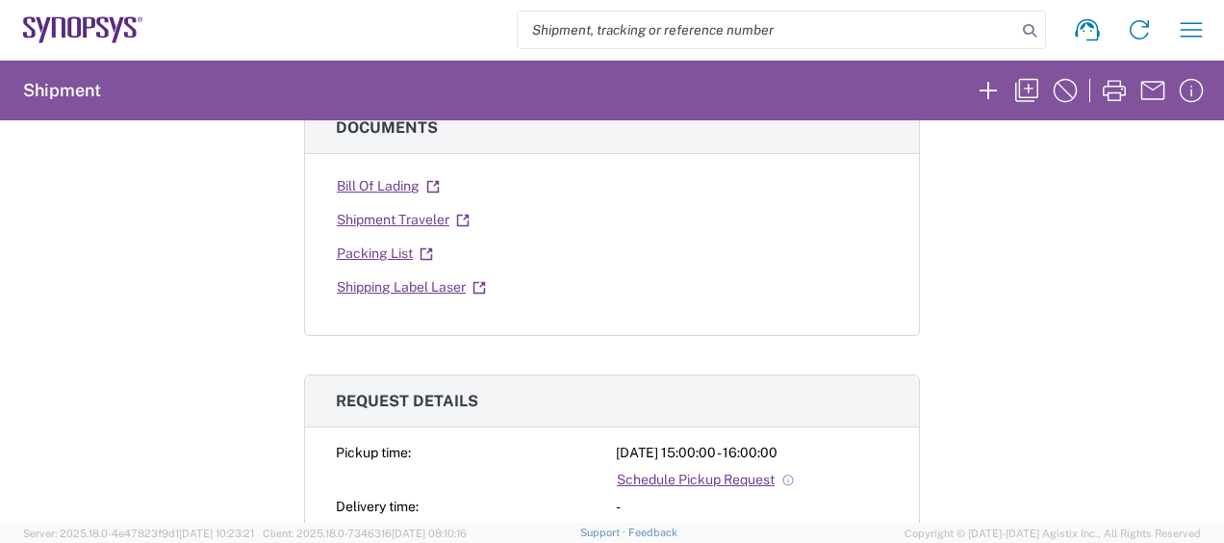
scroll to position [481, 0]
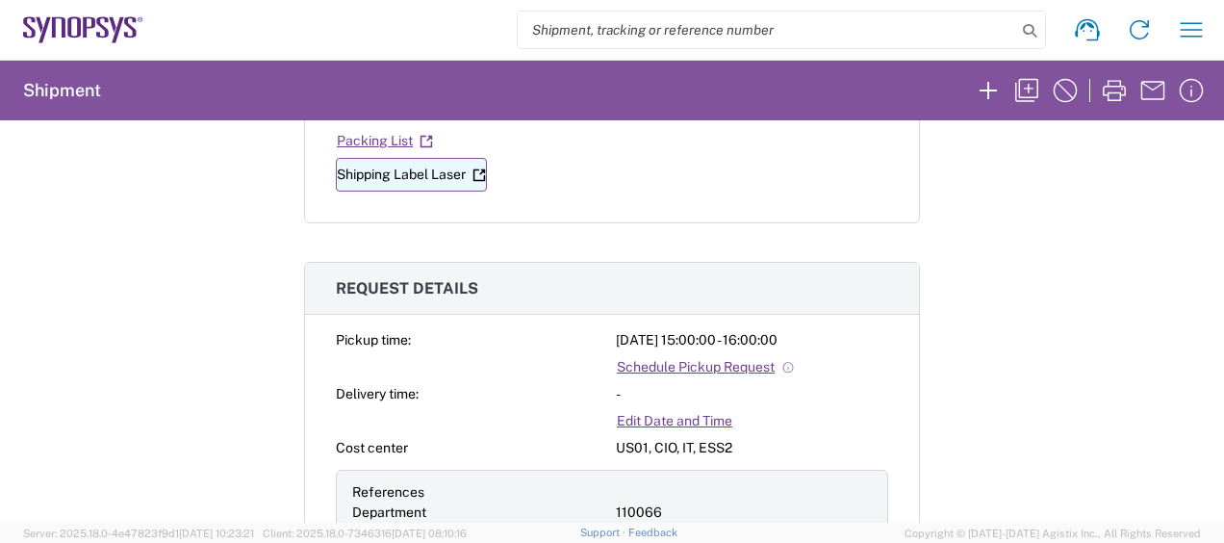
click at [406, 169] on link "Shipping Label Laser" at bounding box center [411, 175] width 151 height 34
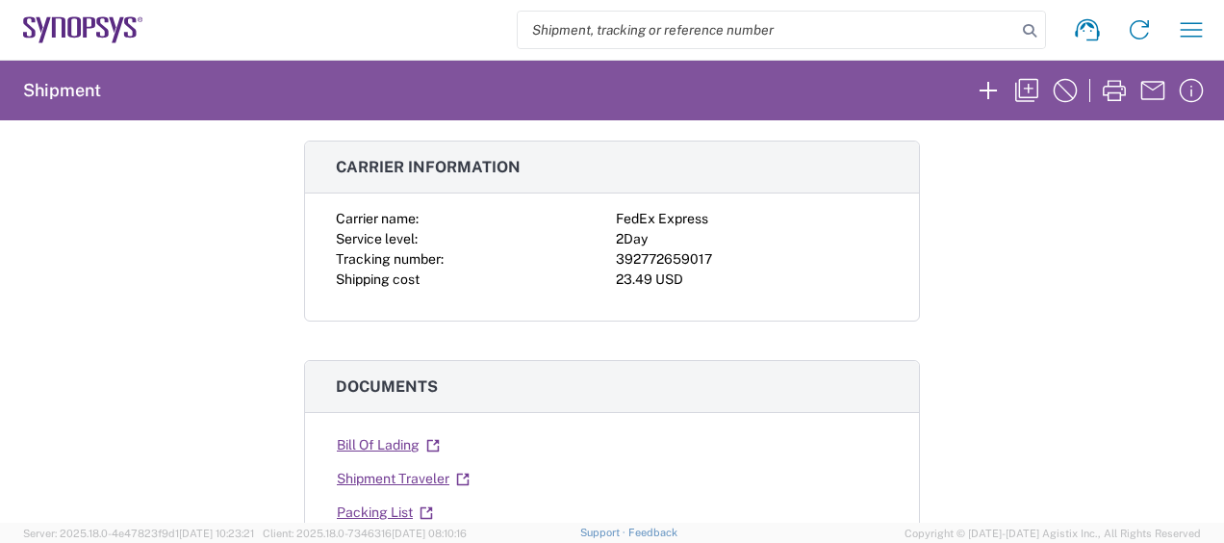
scroll to position [96, 0]
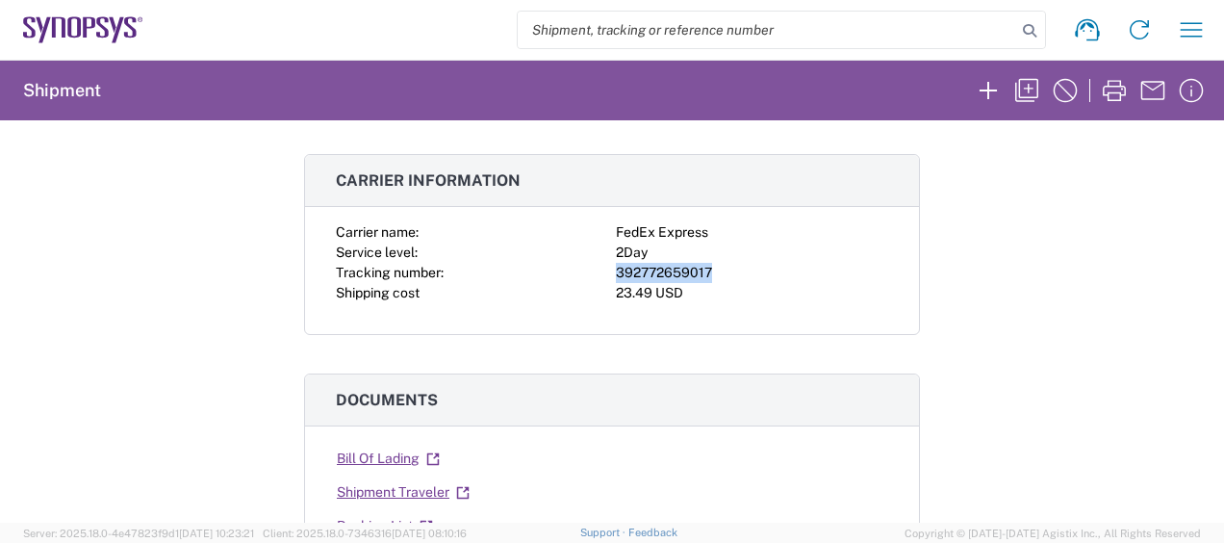
drag, startPoint x: 714, startPoint y: 271, endPoint x: 611, endPoint y: 271, distance: 103.0
click at [616, 271] on div "392772659017" at bounding box center [752, 273] width 272 height 20
copy div "392772659017"
